Goal: Transaction & Acquisition: Purchase product/service

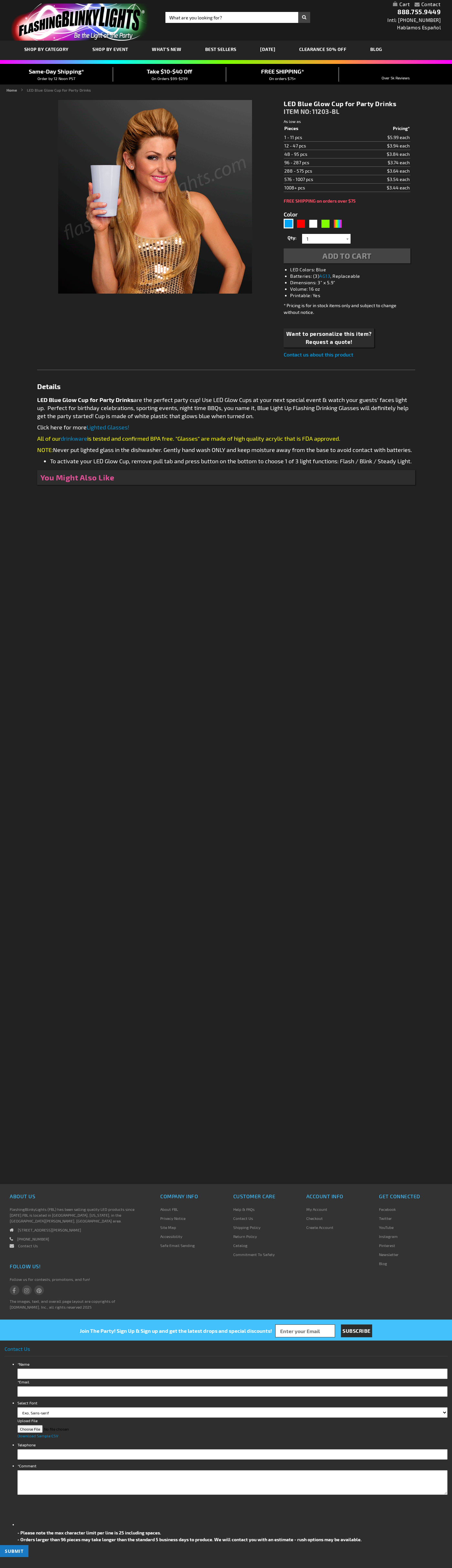
type input "5629"
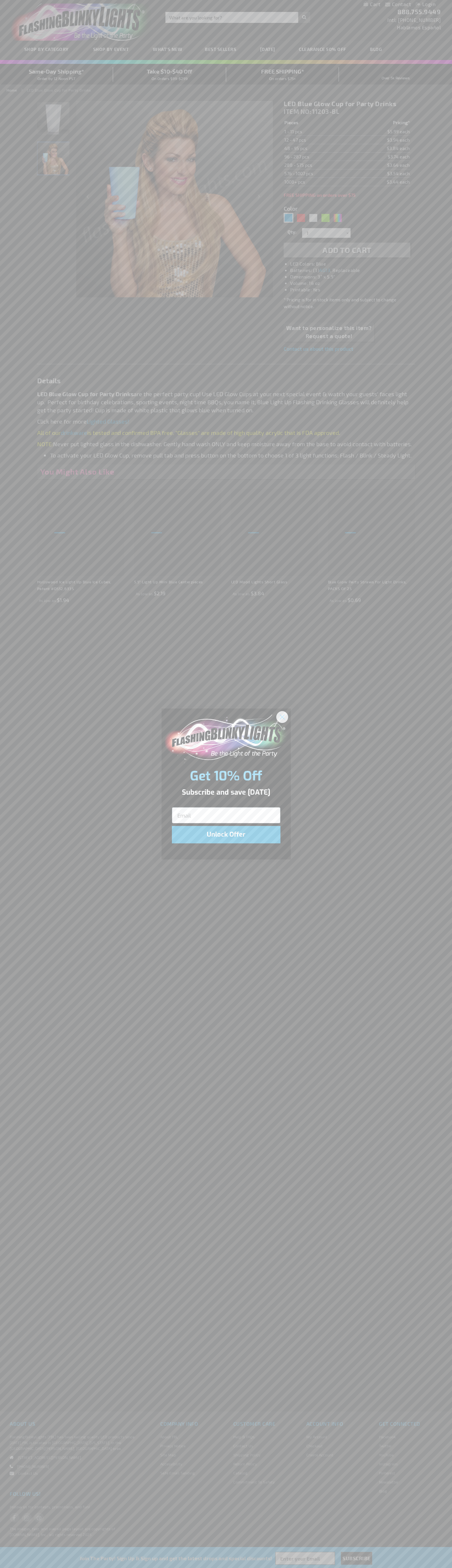
click at [282, 716] on icon "Close dialog" at bounding box center [281, 716] width 4 height 4
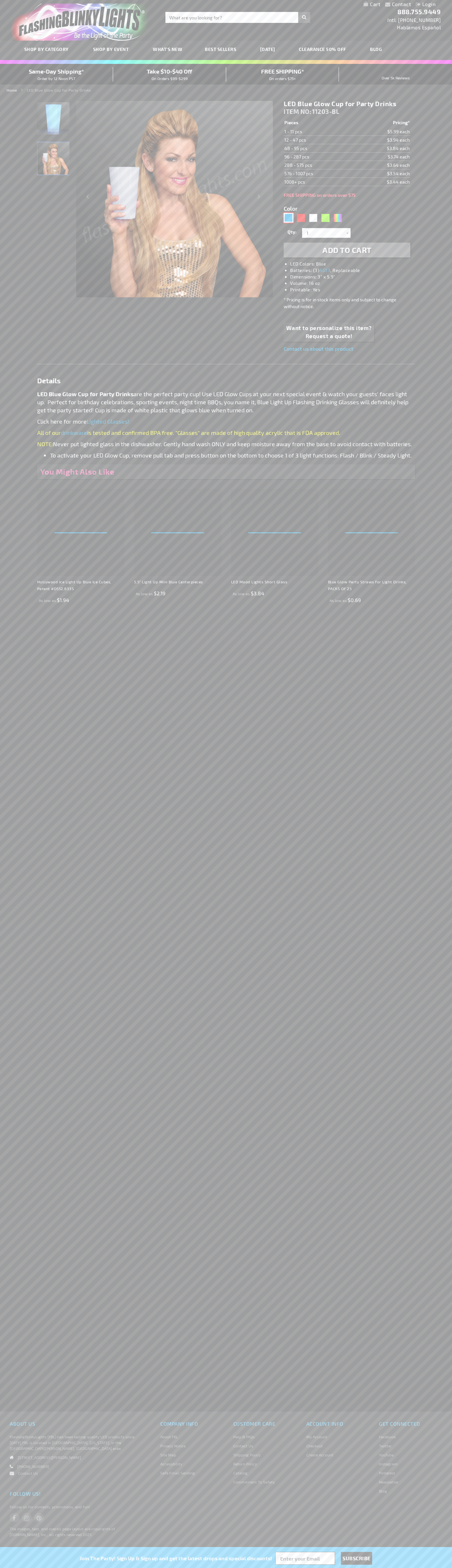
click at [288, 218] on div "Blue" at bounding box center [288, 218] width 10 height 10
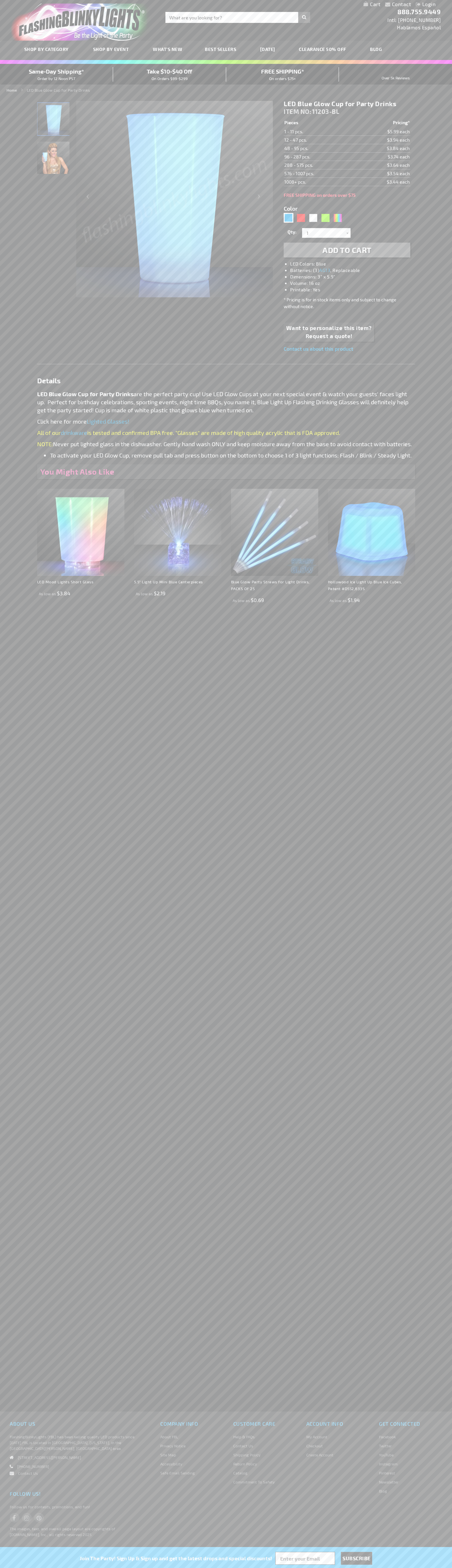
click at [347, 250] on span "Add to Cart" at bounding box center [347, 250] width 49 height 9
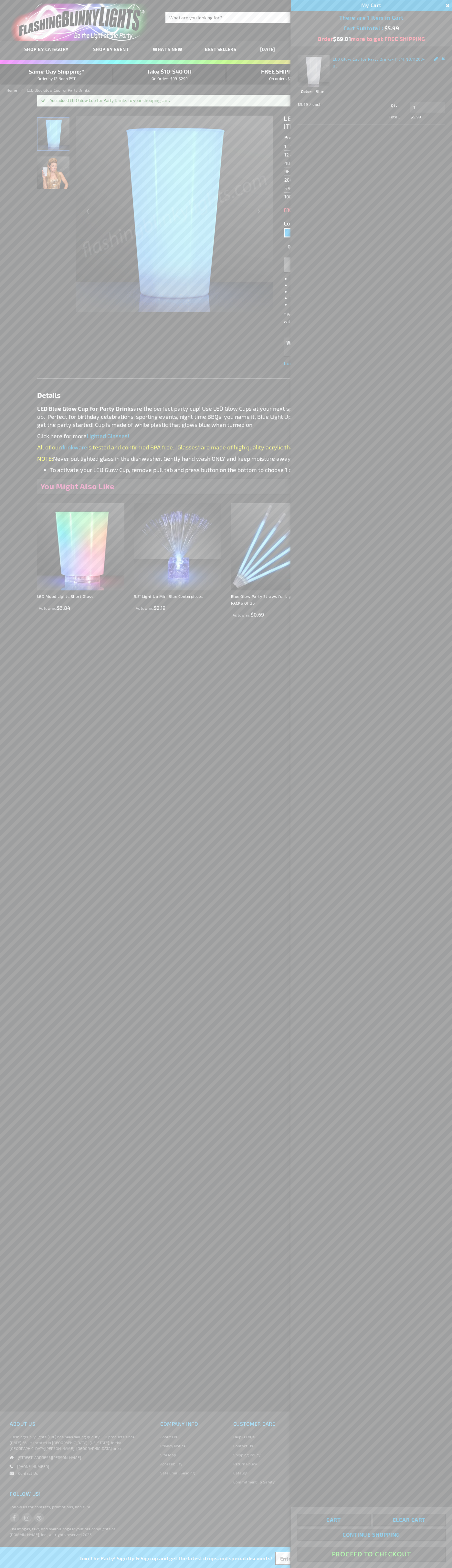
click at [371, 1554] on button "Proceed To Checkout" at bounding box center [371, 1554] width 148 height 15
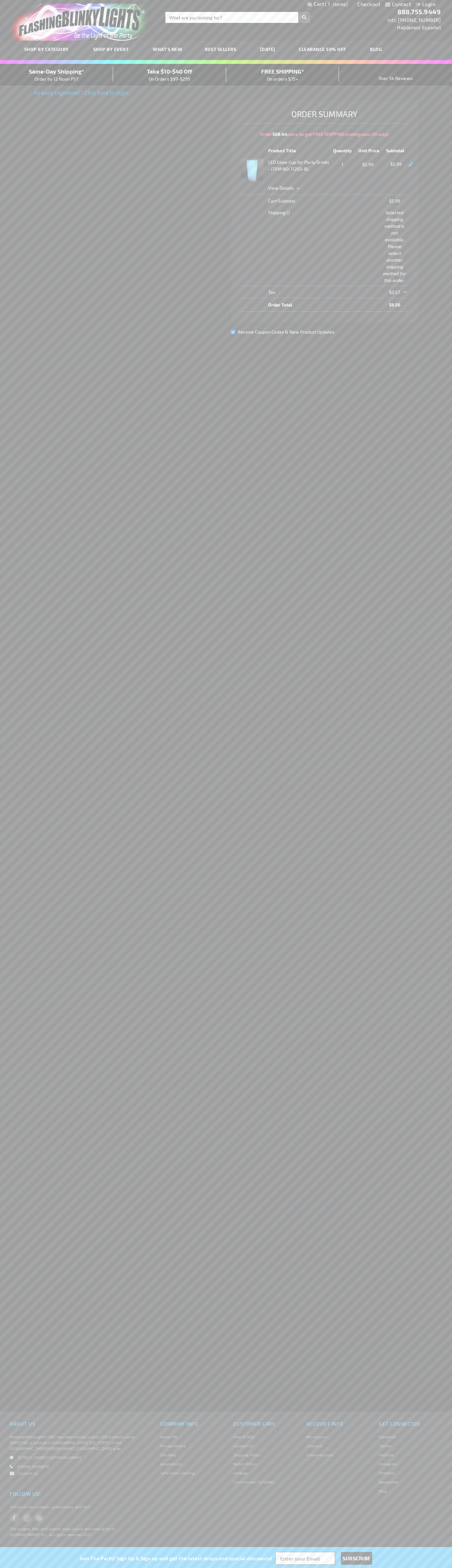
click at [57, 75] on div "Same-Day Shipping* Order by 12 Noon PST" at bounding box center [57, 74] width 113 height 15
click at [369, 4] on link "Checkout" at bounding box center [369, 4] width 23 height 6
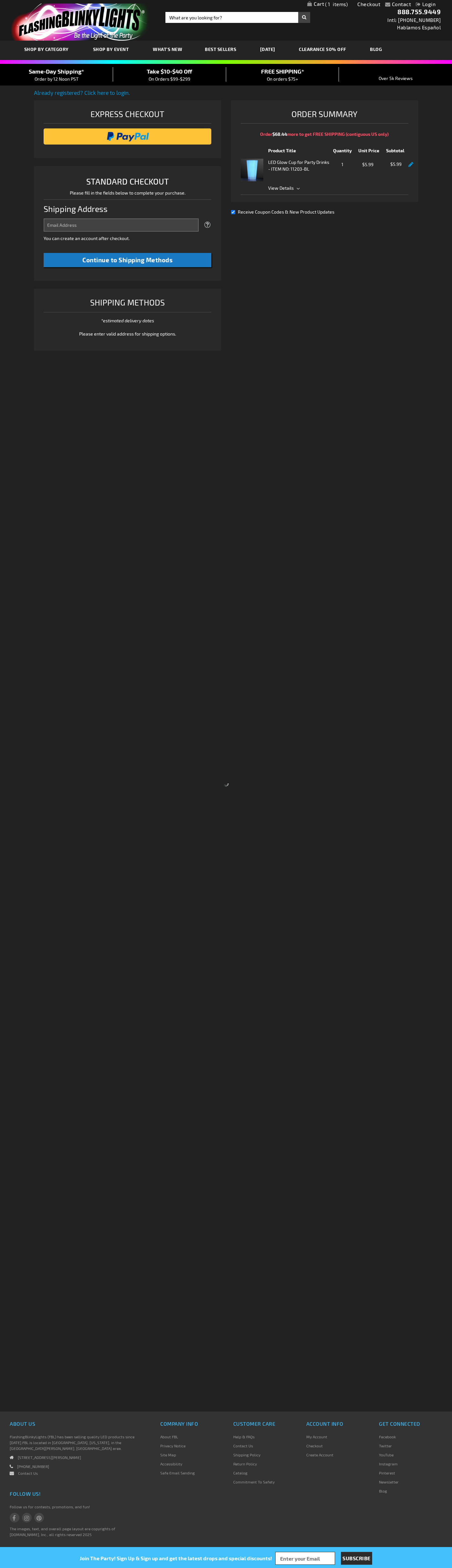
select select "US"
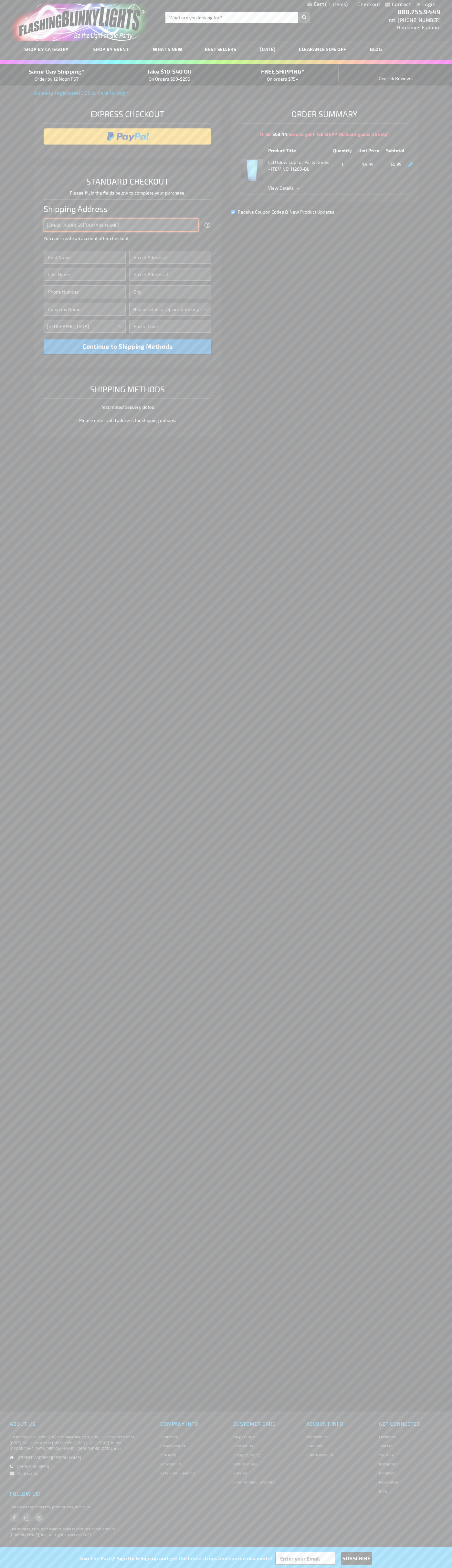
type input "johnsmith005@storebotmail.joonix.net"
type input "John"
type input "651 N. 34th Str."
type input "First floor"
type input "seattle"
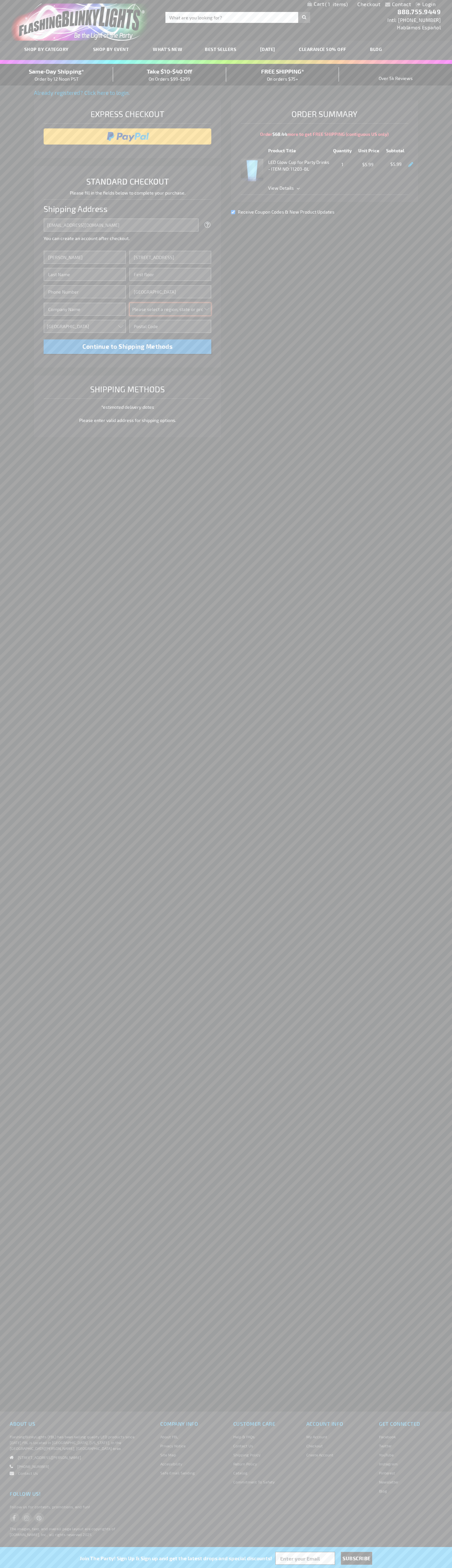
select select "62"
type input "98103"
type input "Smith"
type input "6502530000"
type input "John Smith"
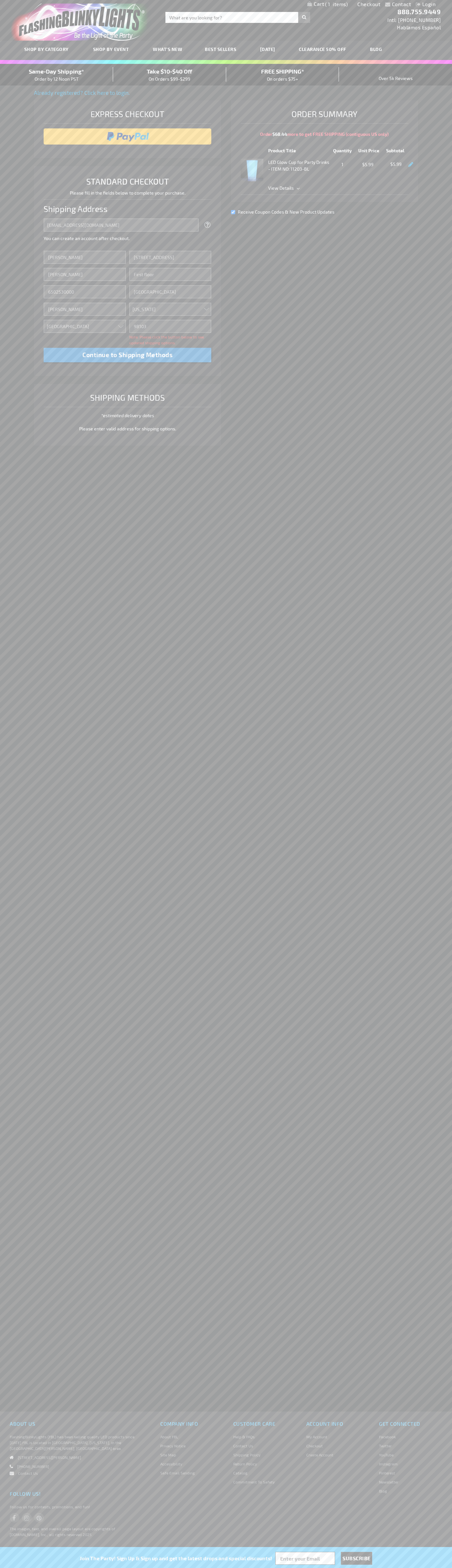
click at [57, 75] on div "Same-Day Shipping* Order by 12 Noon PST" at bounding box center [57, 74] width 113 height 15
click at [127, 136] on input "image" at bounding box center [127, 136] width 161 height 13
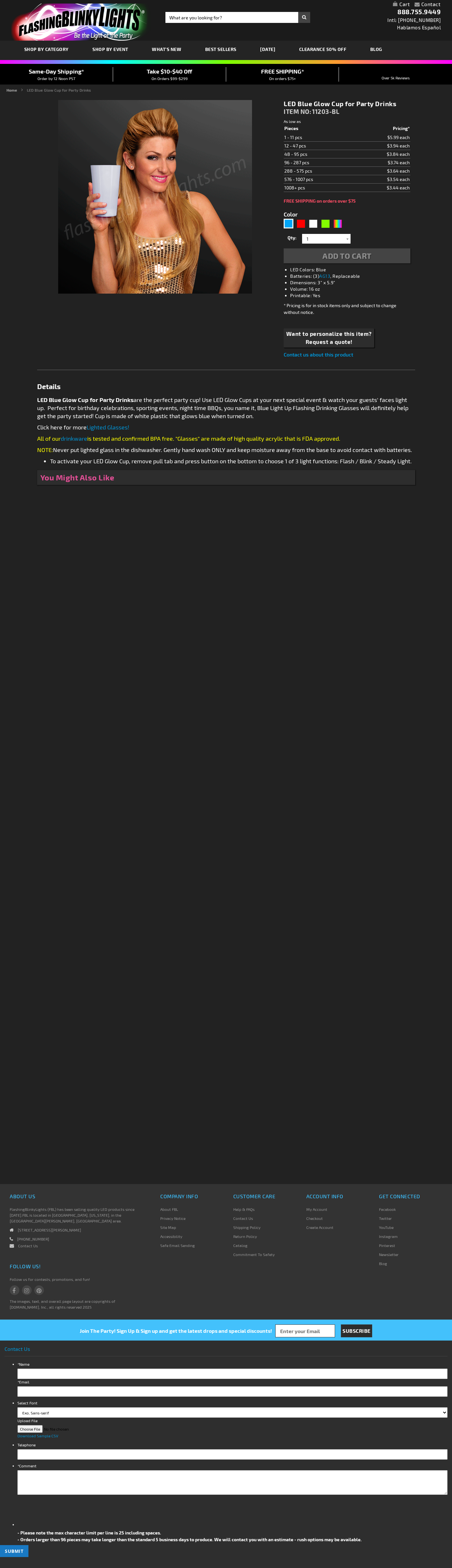
type input "5629"
